Goal: Task Accomplishment & Management: Manage account settings

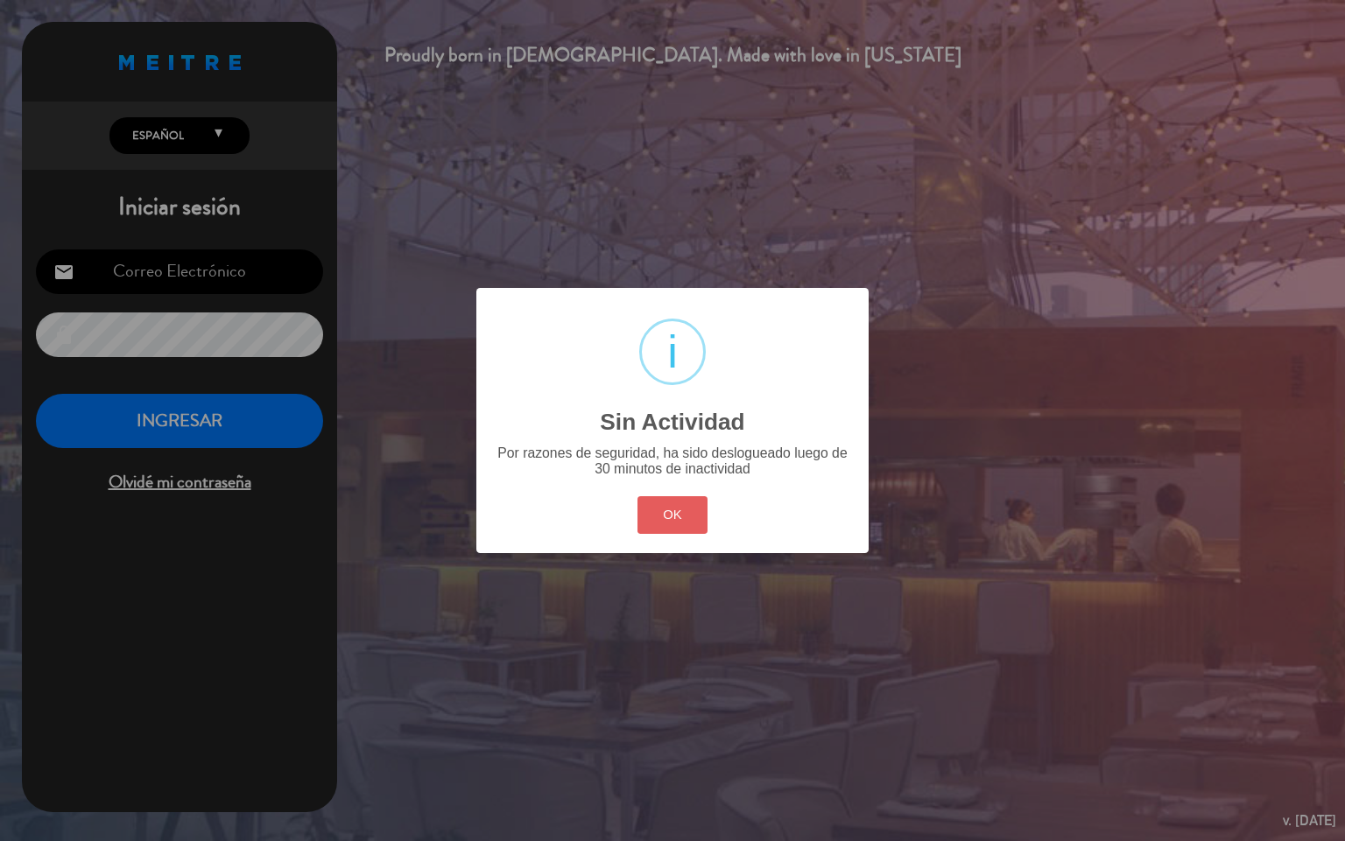
type input "[EMAIL_ADDRESS][DOMAIN_NAME]"
click at [654, 531] on button "OK" at bounding box center [672, 515] width 71 height 38
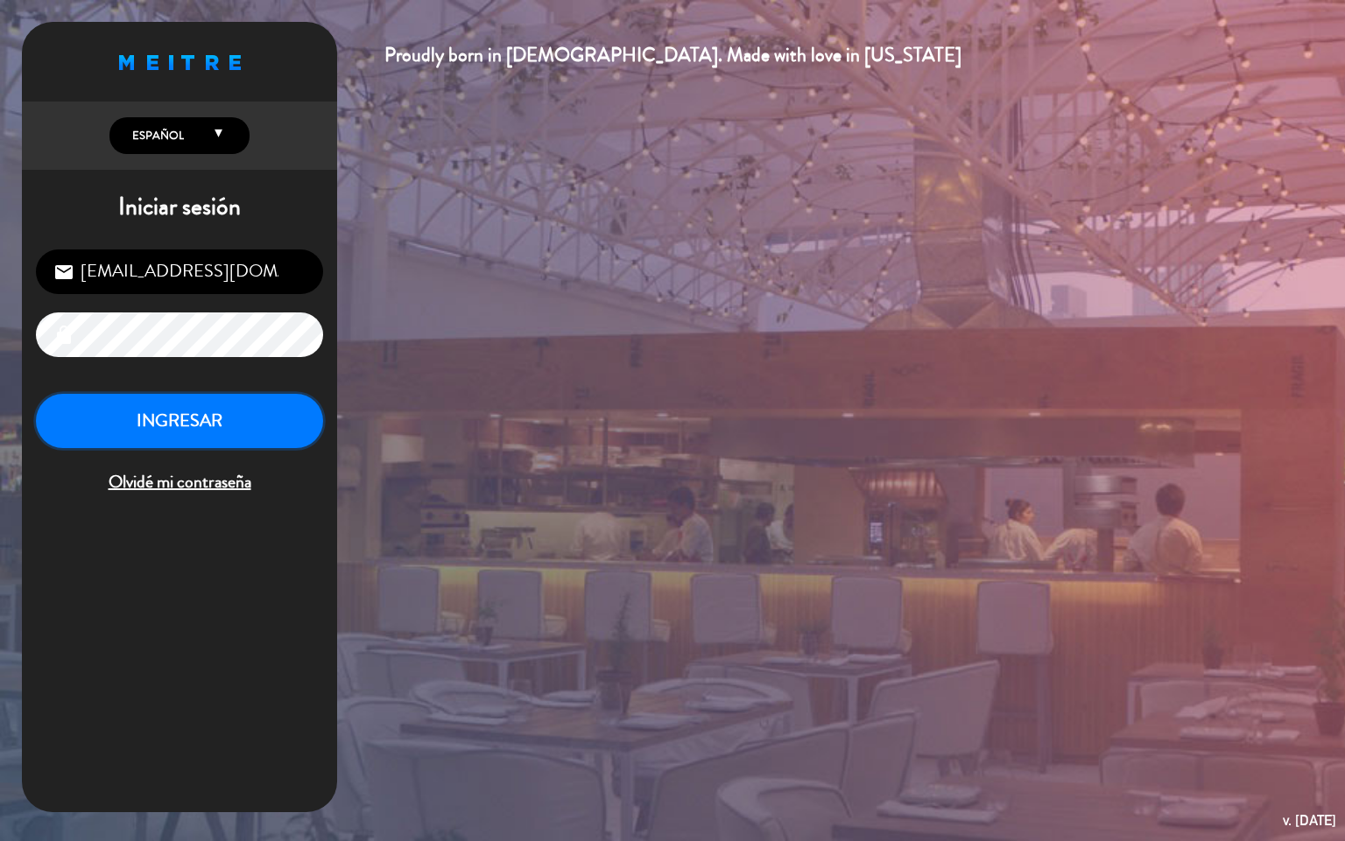
click at [130, 415] on button "INGRESAR" at bounding box center [179, 421] width 287 height 55
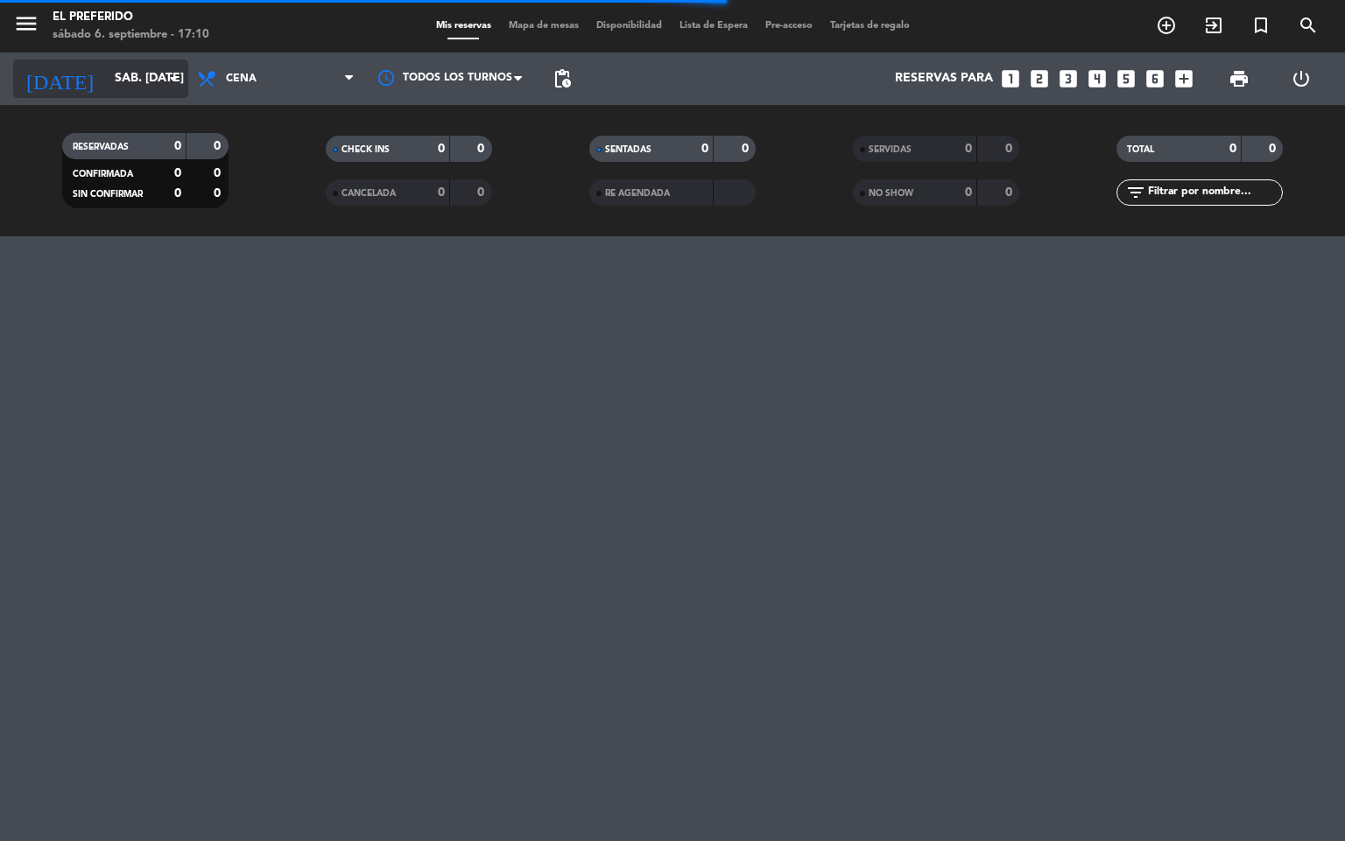
click at [124, 74] on input "sáb. [DATE]" at bounding box center [189, 79] width 166 height 32
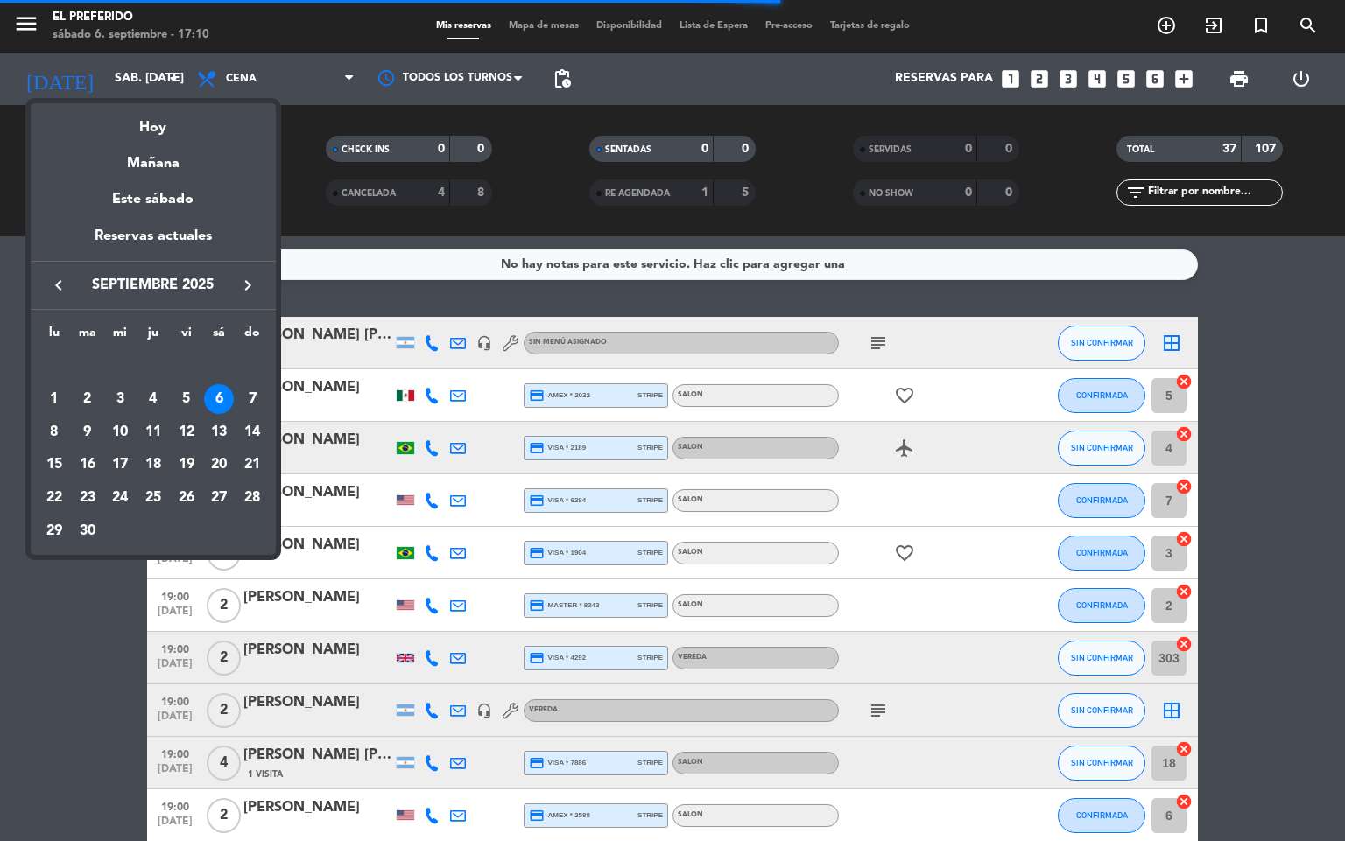
drag, startPoint x: 152, startPoint y: 166, endPoint x: 179, endPoint y: 127, distance: 47.3
click at [152, 168] on div "Mañana" at bounding box center [153, 157] width 245 height 36
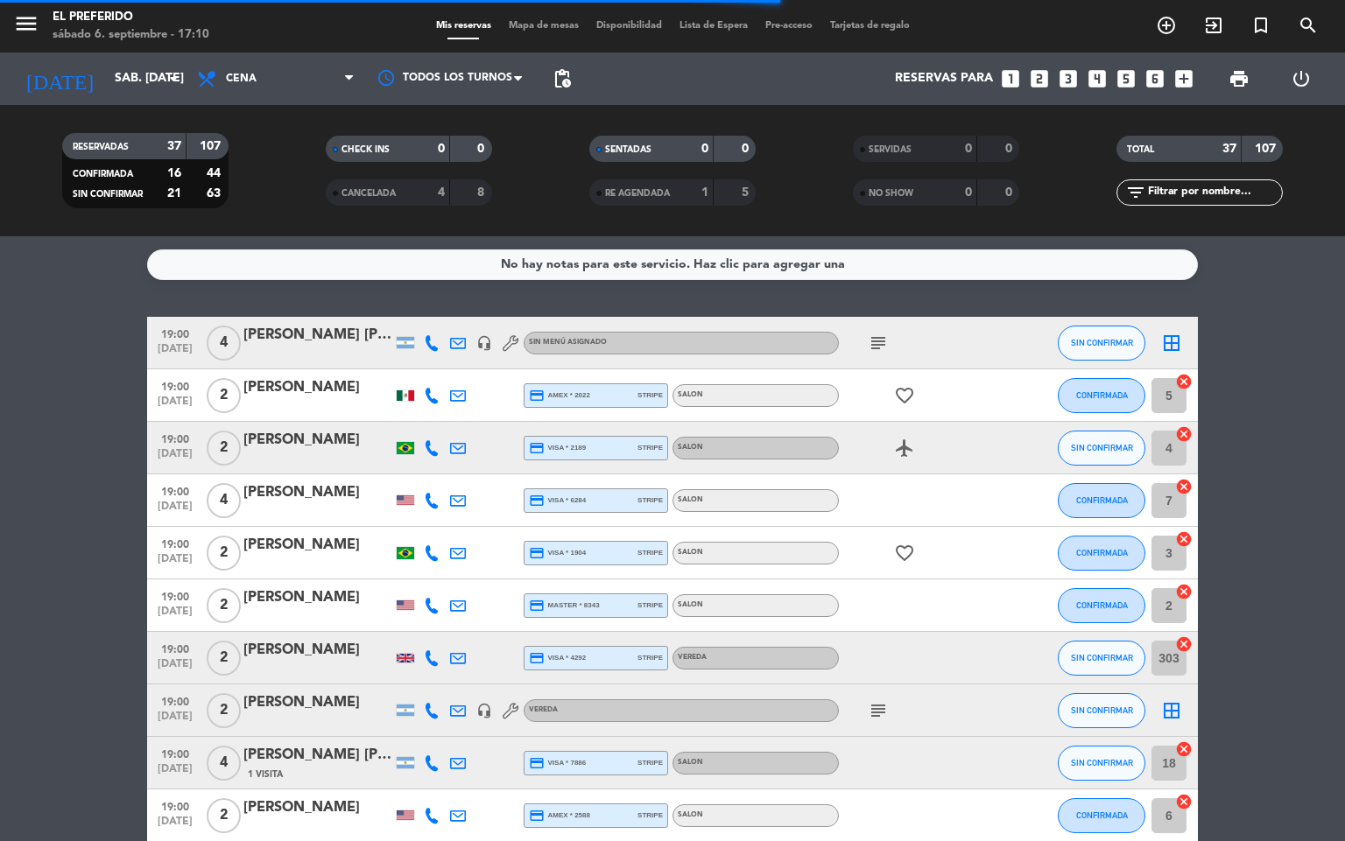
type input "dom. [DATE]"
click at [221, 89] on span "Cena" at bounding box center [275, 79] width 175 height 39
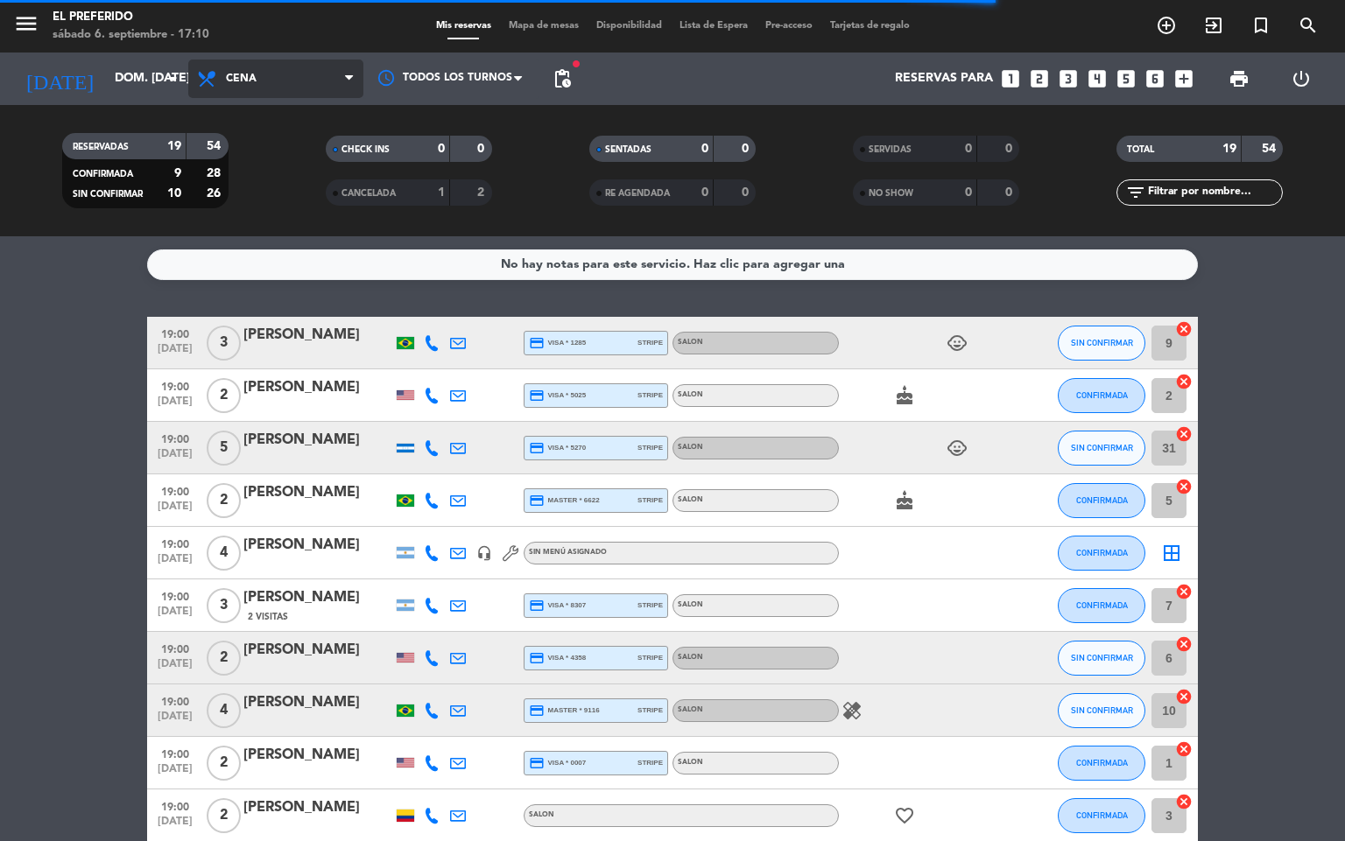
click at [261, 89] on span "Cena" at bounding box center [275, 79] width 175 height 39
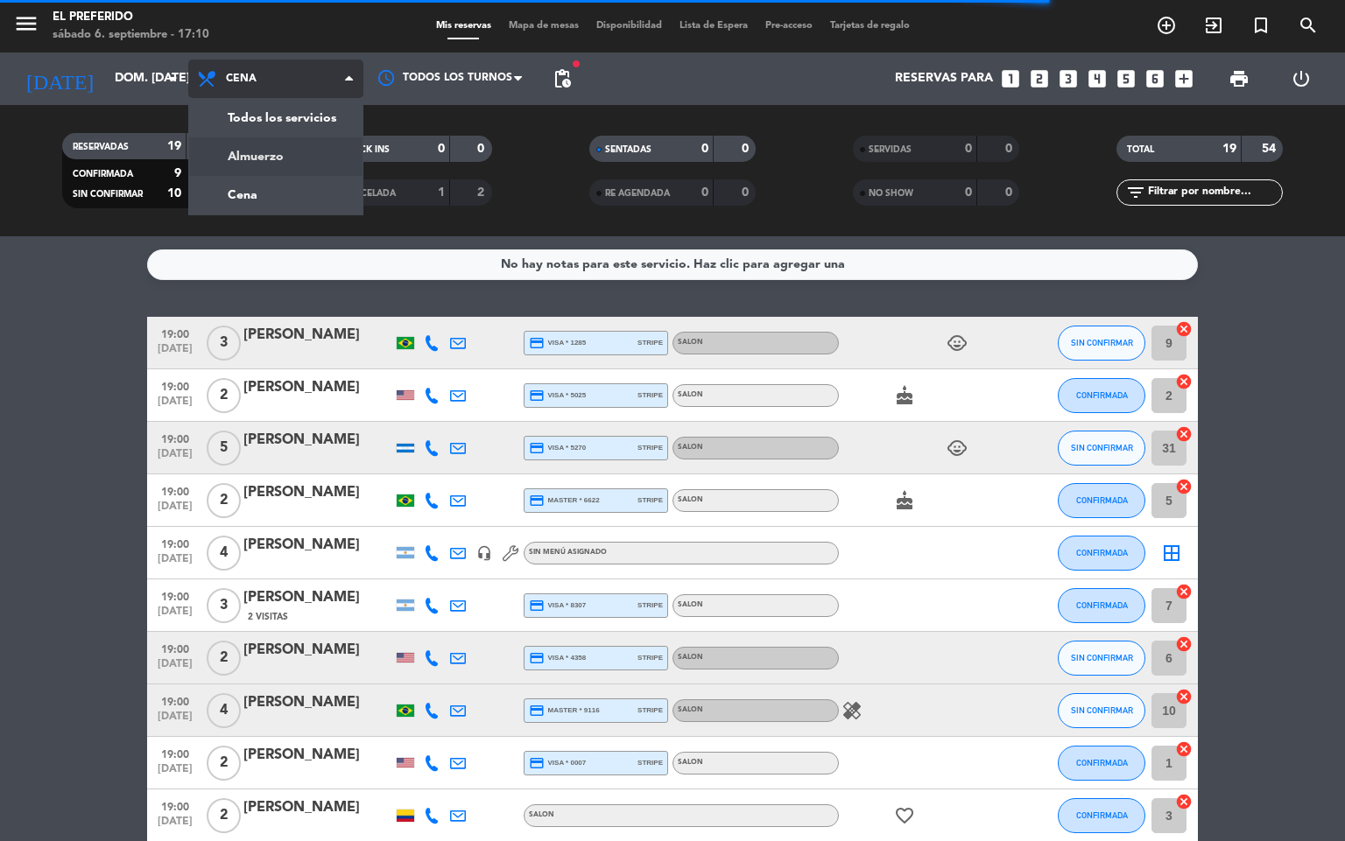
click at [300, 147] on div "menu El Preferido sábado 6. septiembre - 17:10 Mis reservas Mapa de mesas Dispo…" at bounding box center [672, 118] width 1345 height 236
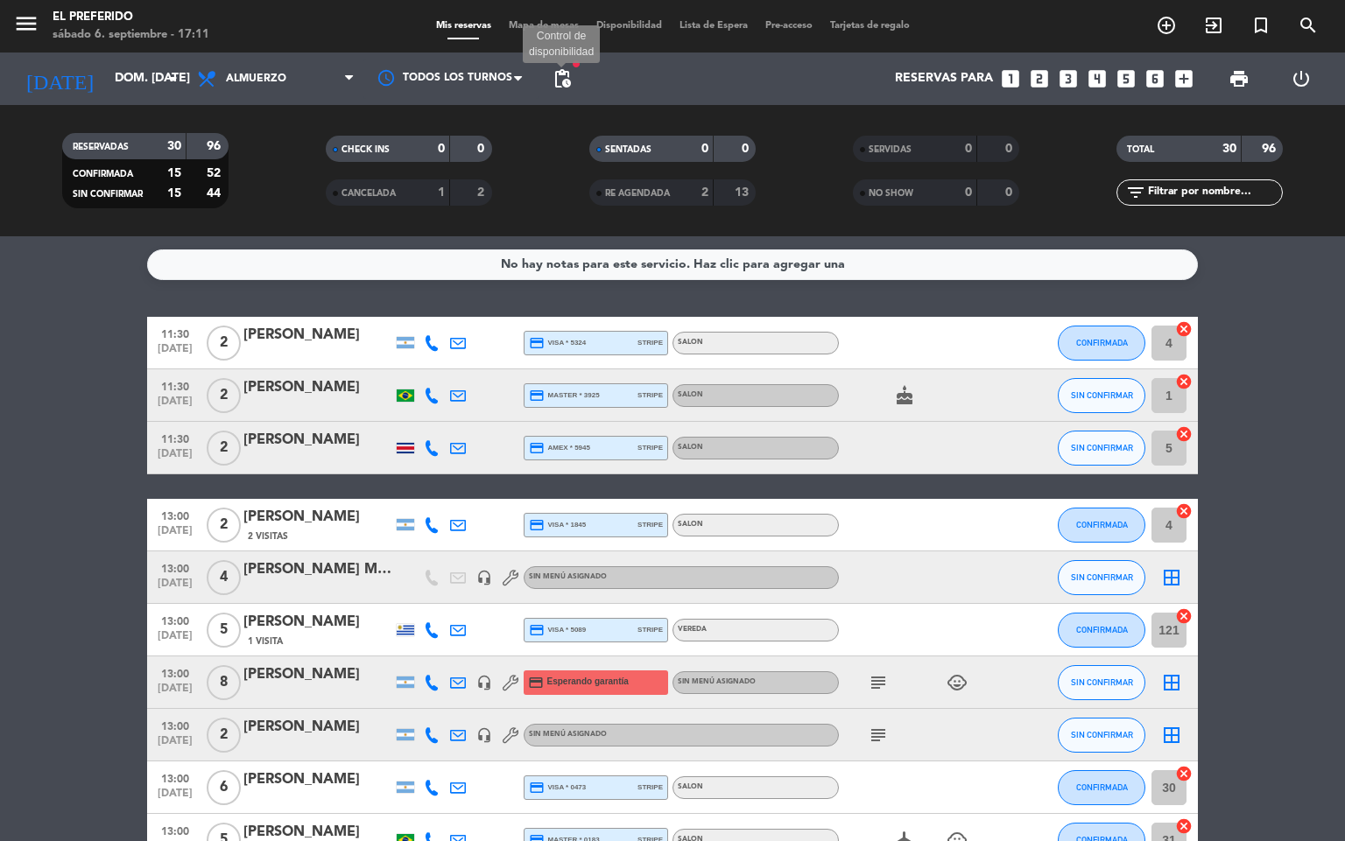
click at [570, 82] on span "pending_actions" at bounding box center [562, 78] width 21 height 21
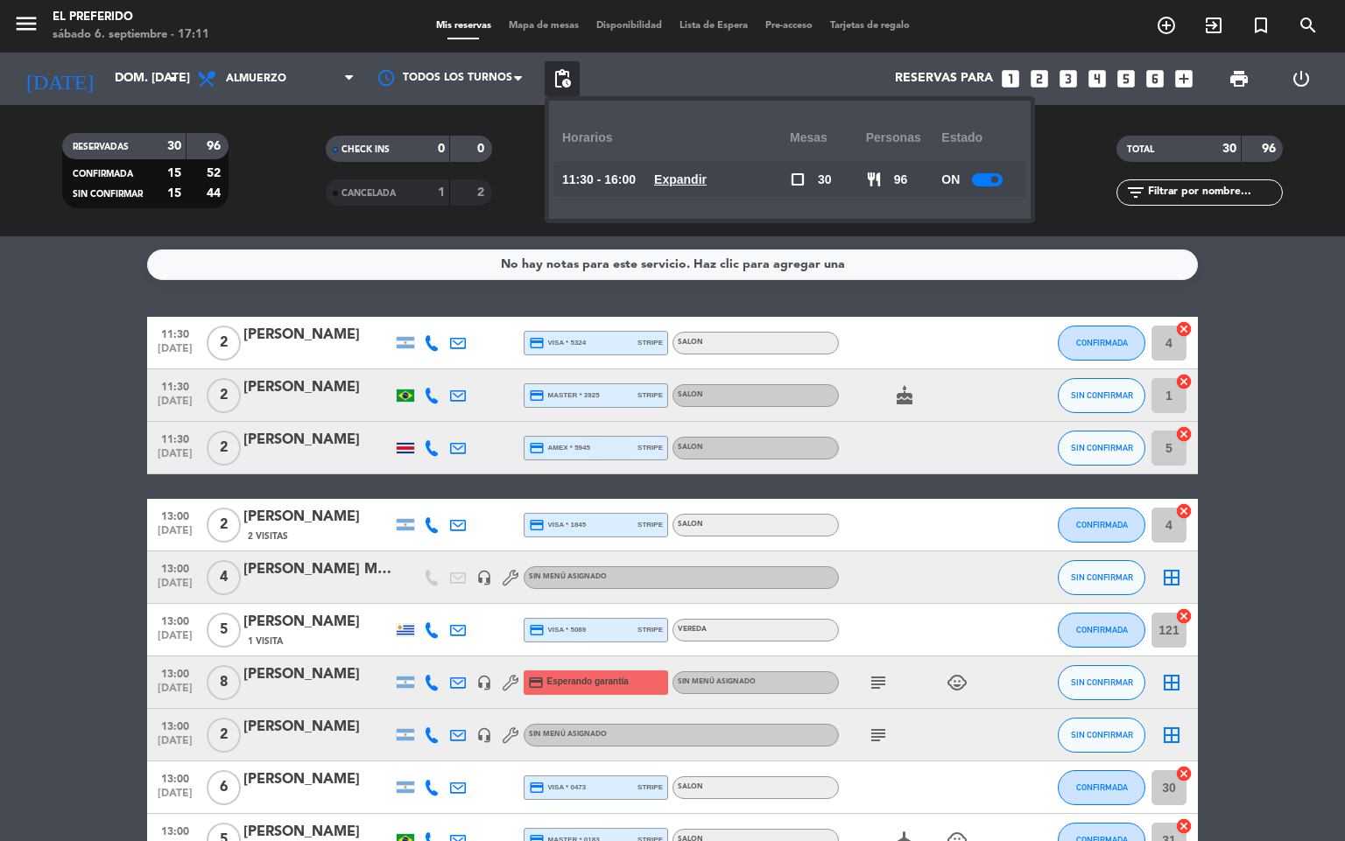
click at [689, 166] on div "11:30 - 16:00 Expandir" at bounding box center [676, 179] width 228 height 35
click at [694, 172] on u "Expandir" at bounding box center [680, 179] width 53 height 14
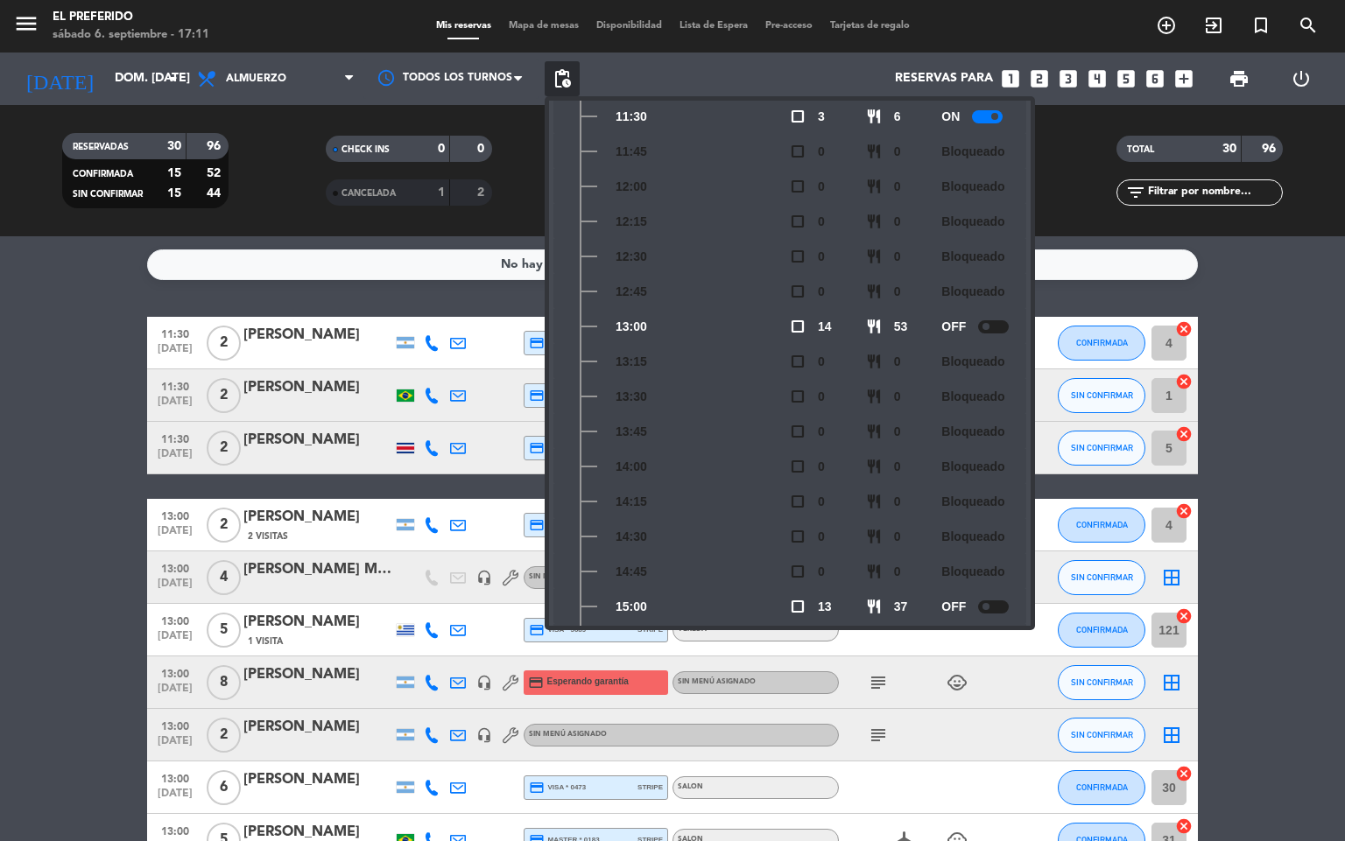
scroll to position [257, 0]
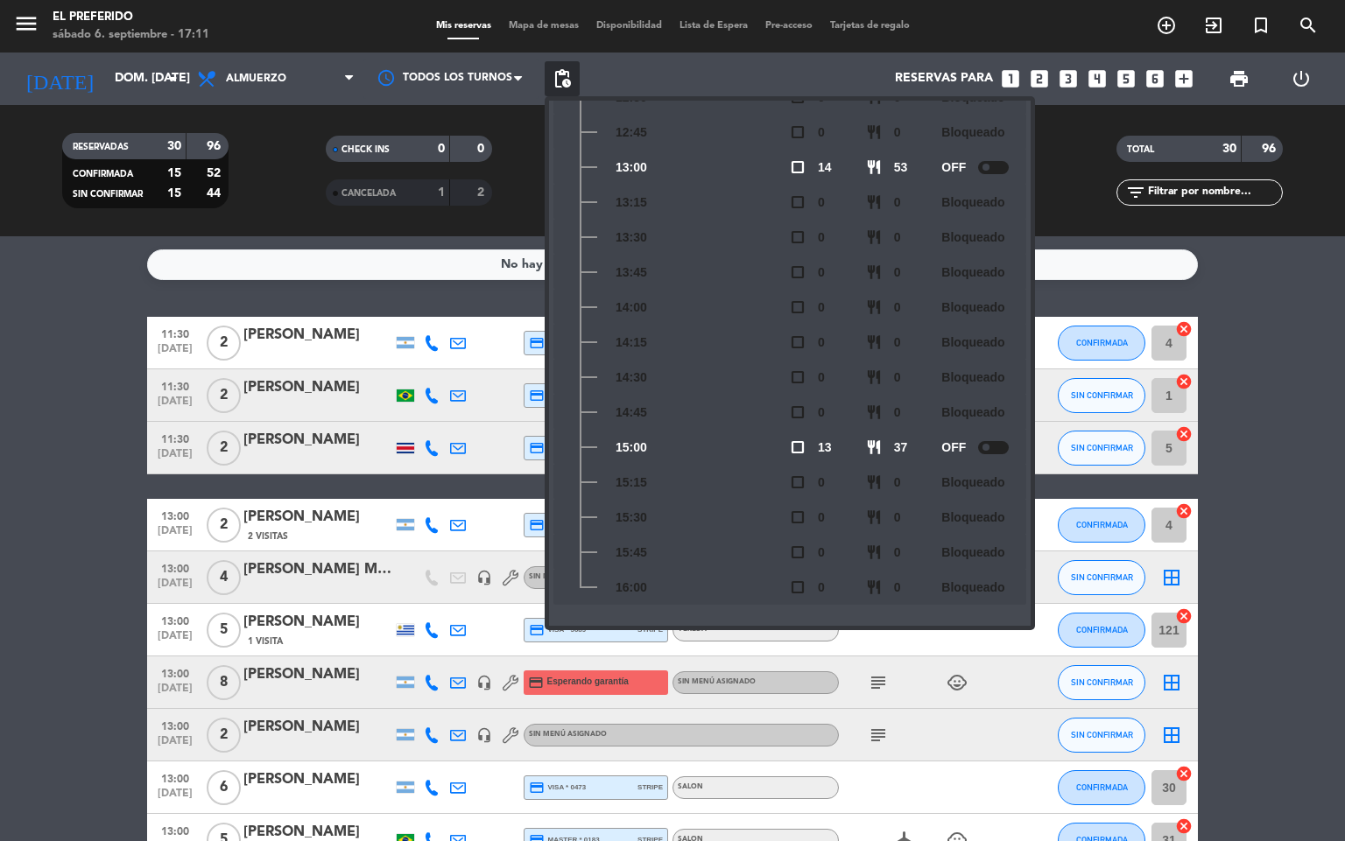
drag, startPoint x: 46, startPoint y: 450, endPoint x: 61, endPoint y: 447, distance: 16.0
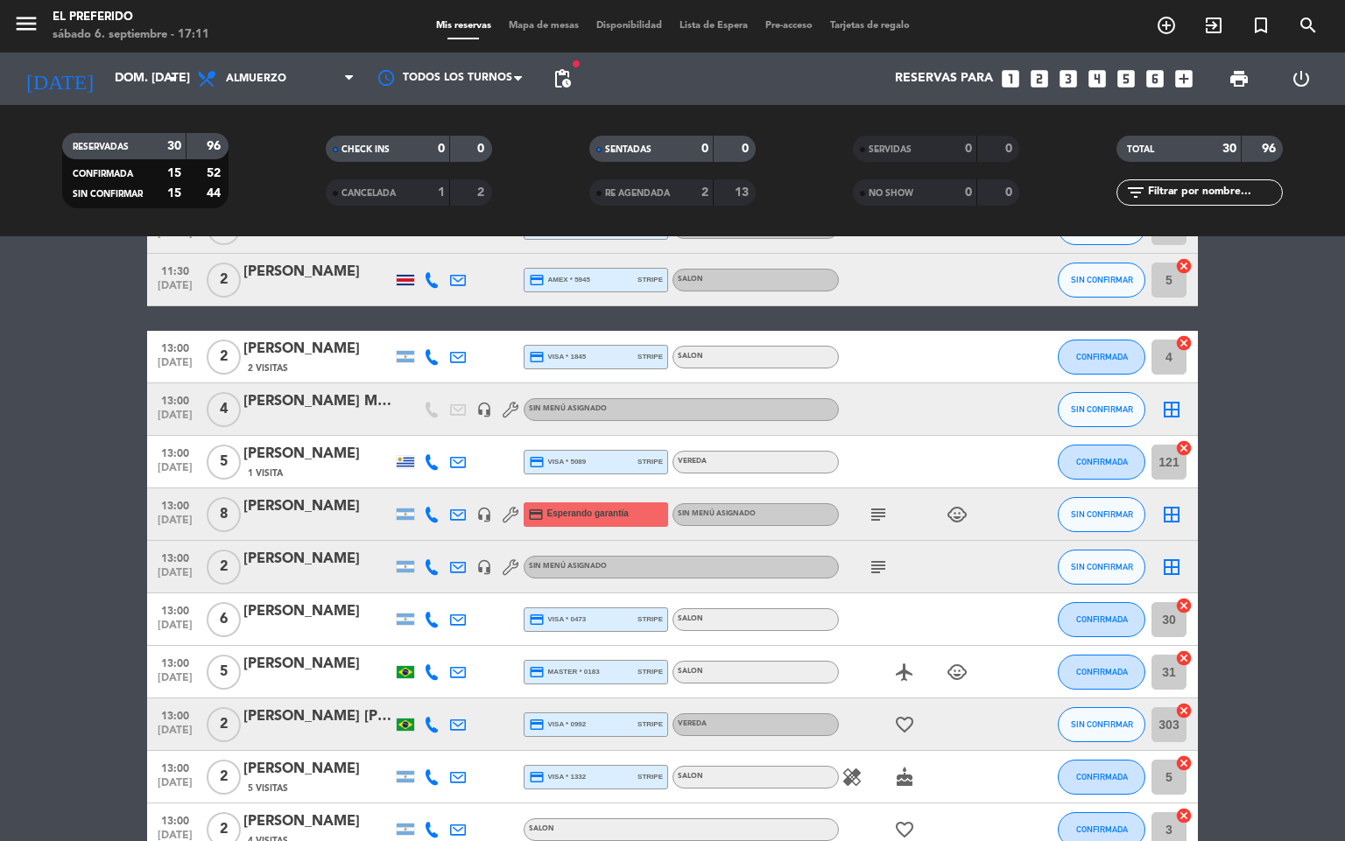
scroll to position [0, 0]
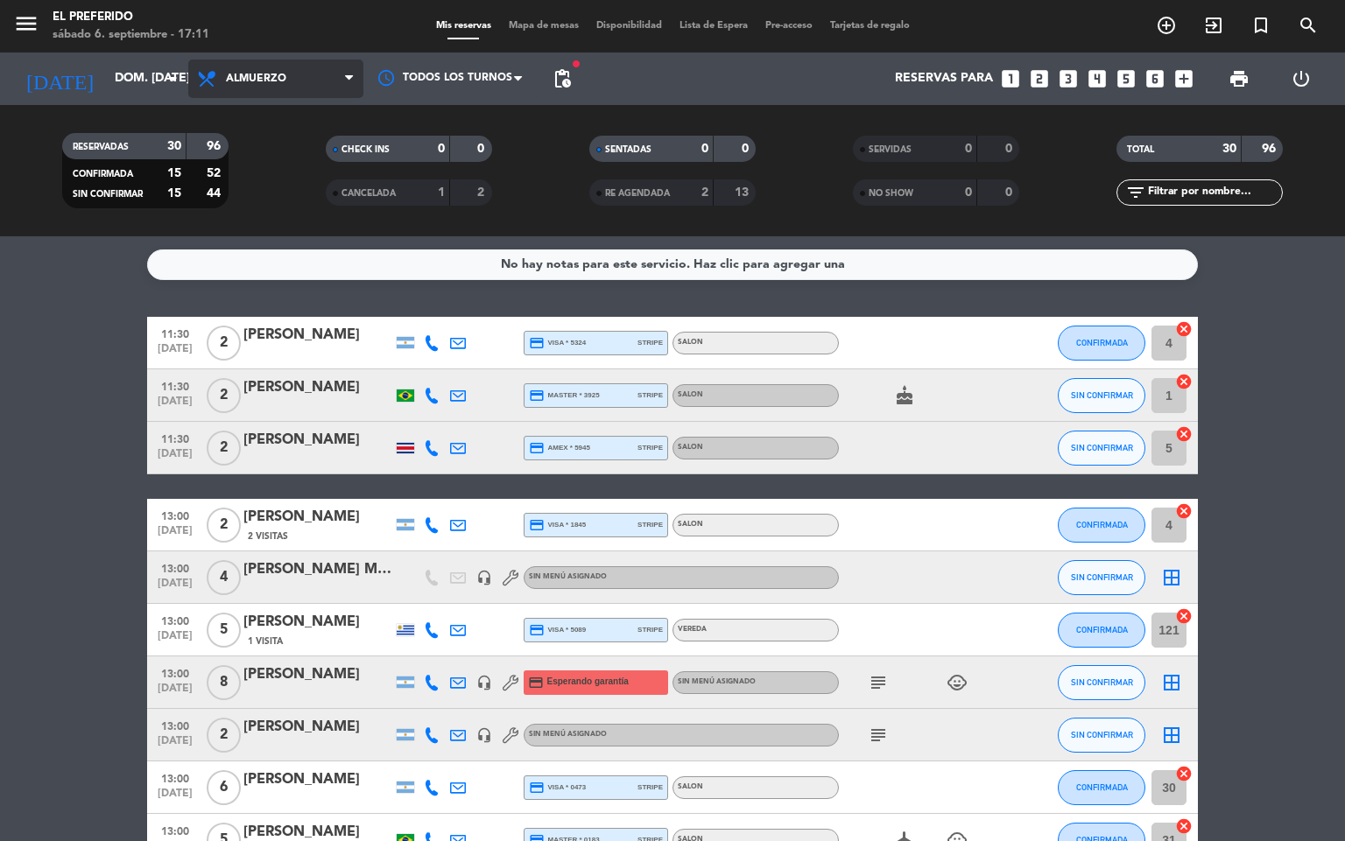
click at [285, 88] on span "Almuerzo" at bounding box center [275, 79] width 175 height 39
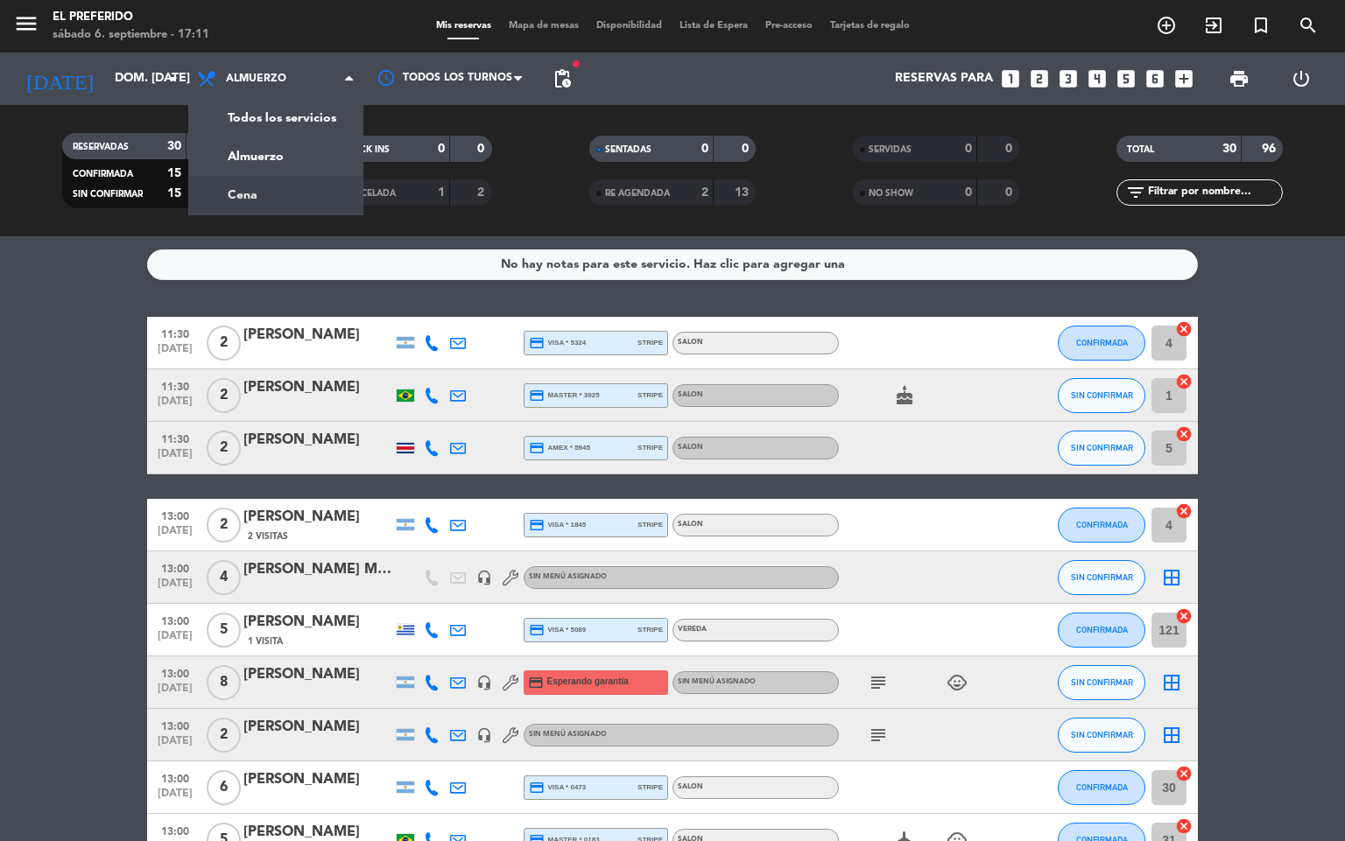
click at [284, 195] on div "menu El Preferido sábado 6. septiembre - 17:11 Mis reservas Mapa de mesas Dispo…" at bounding box center [672, 118] width 1345 height 236
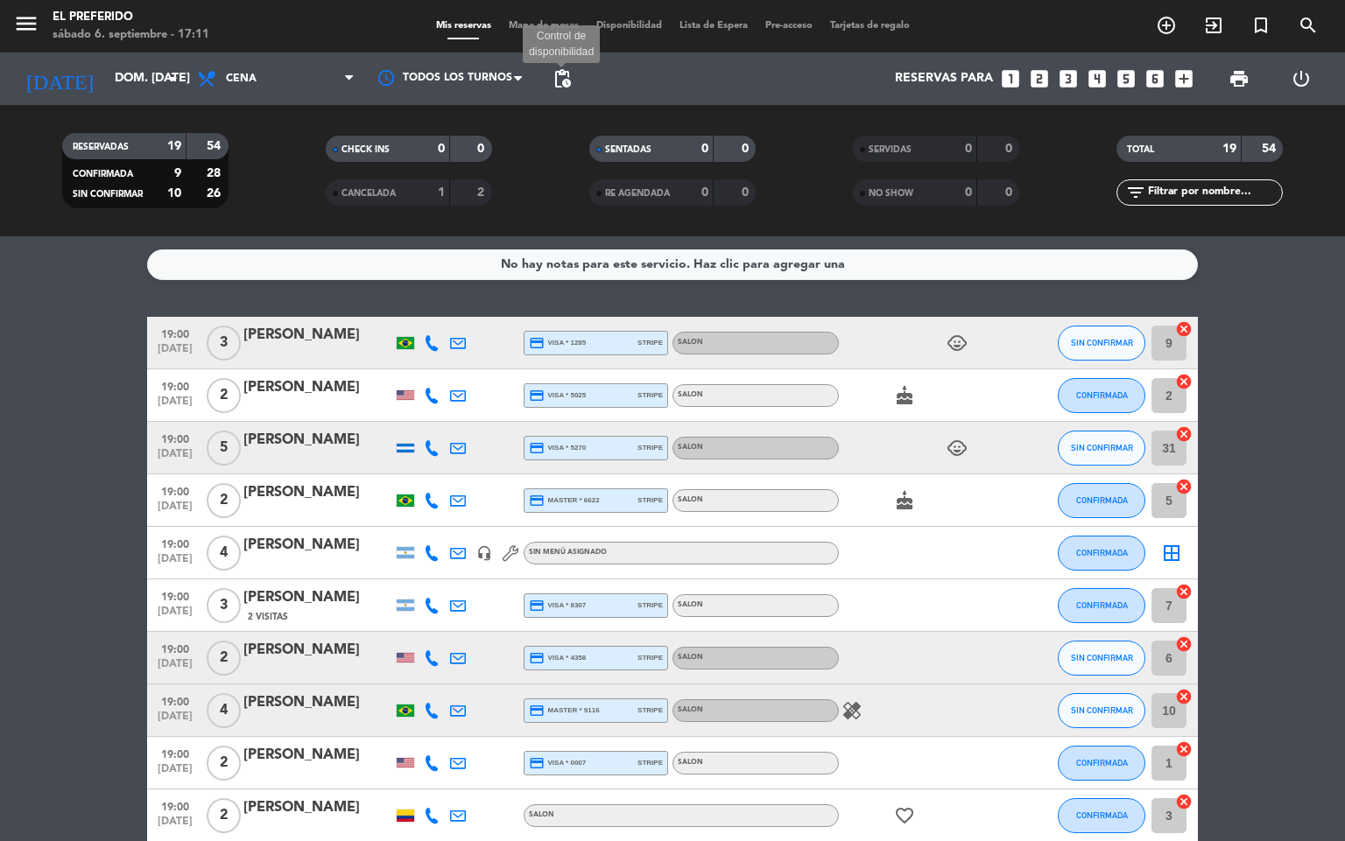
click at [571, 76] on span "pending_actions" at bounding box center [562, 78] width 21 height 21
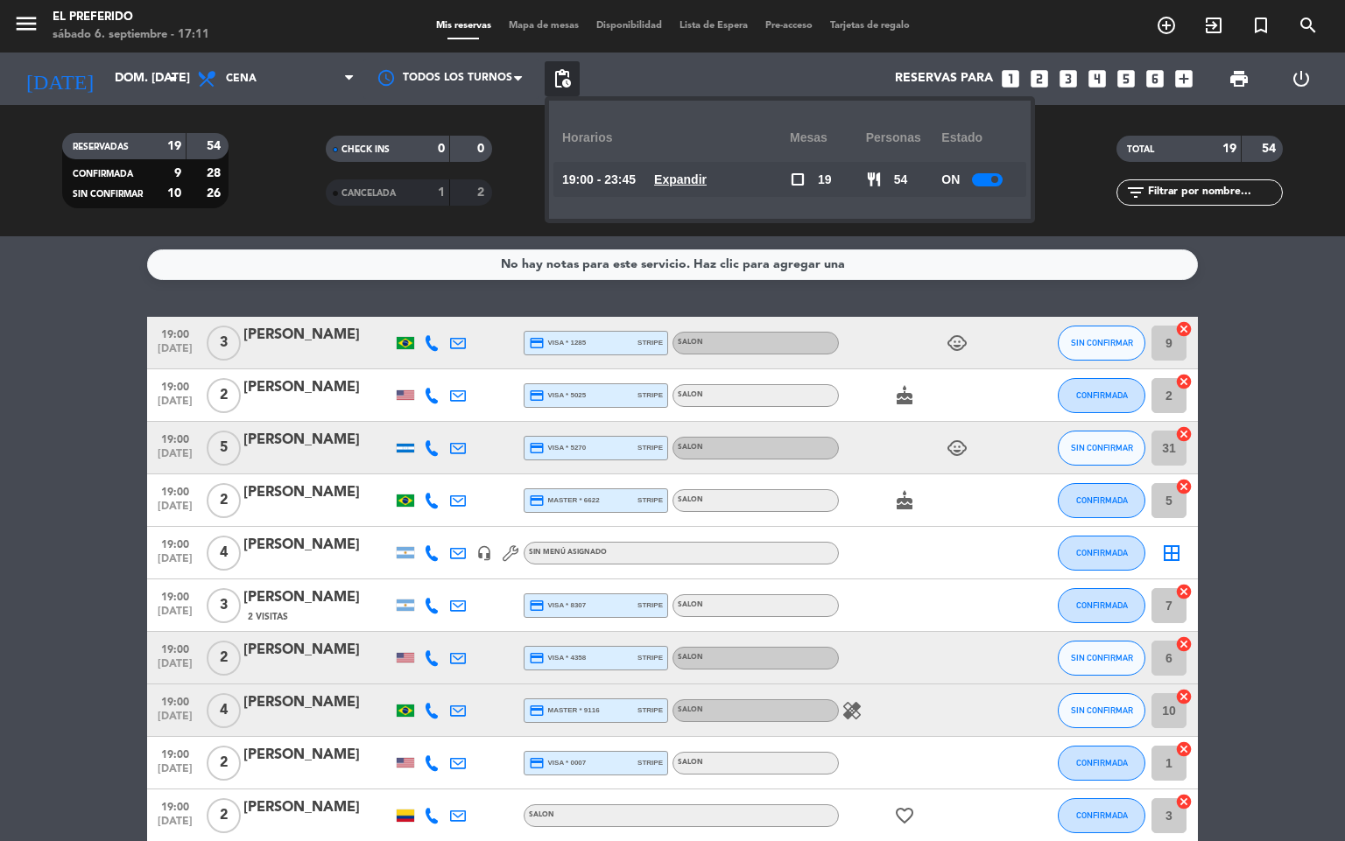
click at [688, 173] on u "Expandir" at bounding box center [680, 179] width 53 height 14
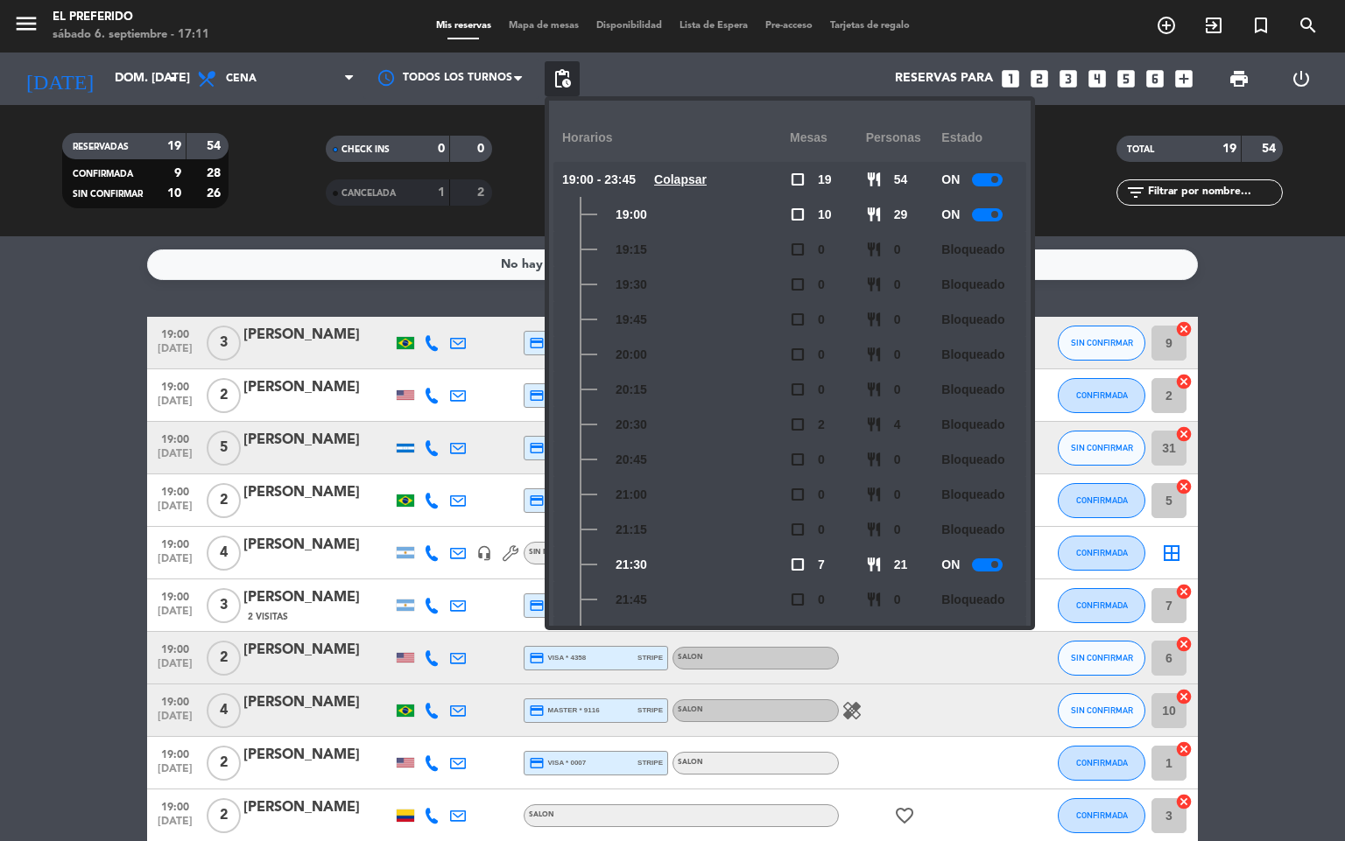
scroll to position [263, 0]
